Goal: Information Seeking & Learning: Learn about a topic

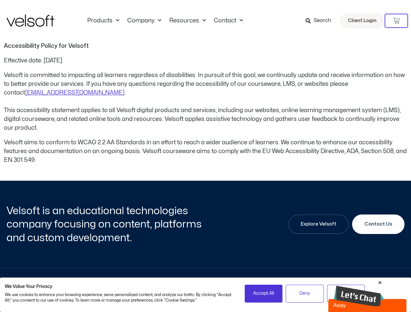
click at [205, 156] on p "Velsoft aims to conform to WCAG 2.2 AA Standards in an effort to reach a wider …" at bounding box center [205, 151] width 403 height 26
click at [396, 21] on icon at bounding box center [396, 21] width 7 height 7
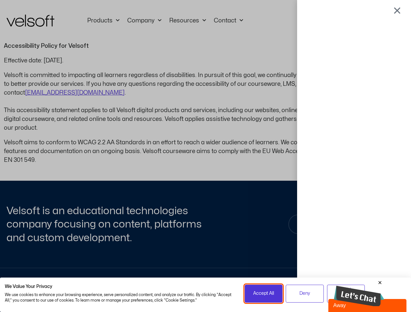
click at [264, 294] on span "Accept All" at bounding box center [263, 293] width 21 height 7
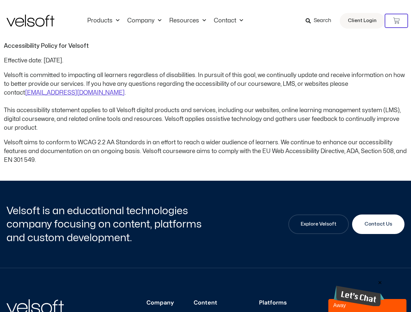
click at [206, 156] on div at bounding box center [206, 156] width 0 height 0
click at [359, 293] on img at bounding box center [359, 296] width 50 height 21
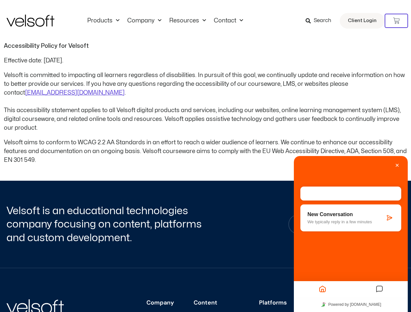
click at [380, 283] on div "Minimize Back Powered by [DOMAIN_NAME] Rate this chat Upload File Insert emoji …" at bounding box center [351, 234] width 114 height 156
